Goal: Communication & Community: Participate in discussion

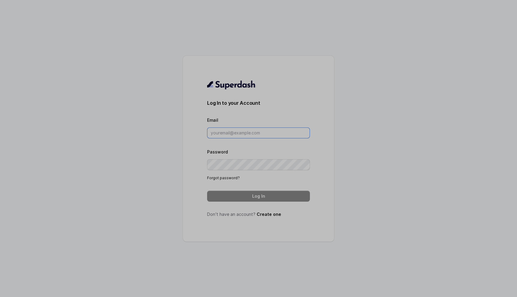
click at [236, 136] on input "Email" at bounding box center [258, 132] width 103 height 11
type input "metodofespa@gmail.com"
click at [254, 203] on div "Log In to your Account Email metodofespa@gmail.com Password Forgot password? Lo…" at bounding box center [258, 148] width 103 height 137
click at [254, 201] on button "Log In" at bounding box center [258, 196] width 103 height 11
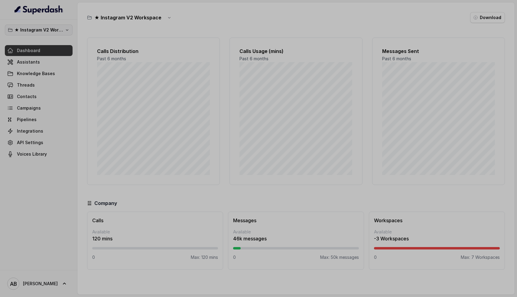
click at [41, 29] on p "★ Instagram V2 Workspace" at bounding box center [39, 29] width 48 height 7
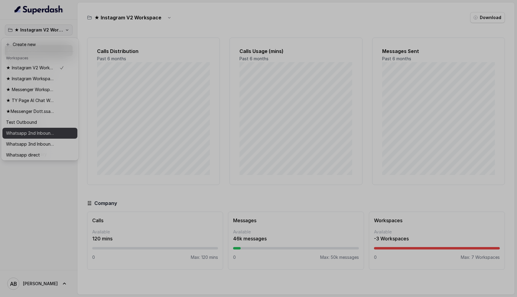
click at [49, 135] on p "Whatsapp 2nd Inbound BM5" at bounding box center [30, 133] width 48 height 7
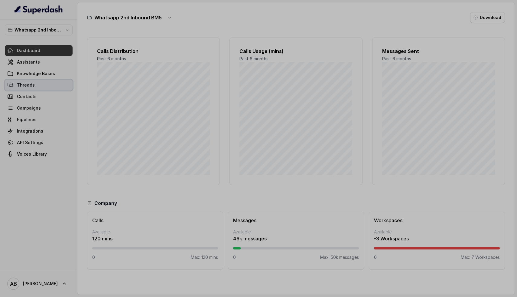
click at [35, 85] on link "Threads" at bounding box center [39, 85] width 68 height 11
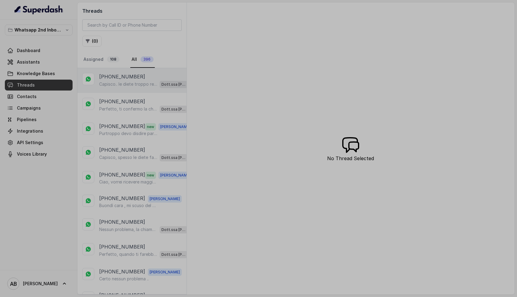
click at [131, 83] on p "Capisco.. le diete troppo restrittive come solo carne senza pasta o pane spesso…" at bounding box center [128, 84] width 58 height 6
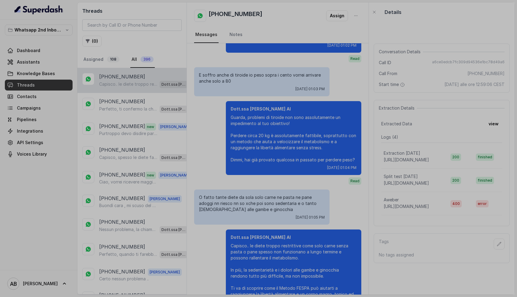
scroll to position [278, 0]
